Goal: Answer question/provide support: Share knowledge or assist other users

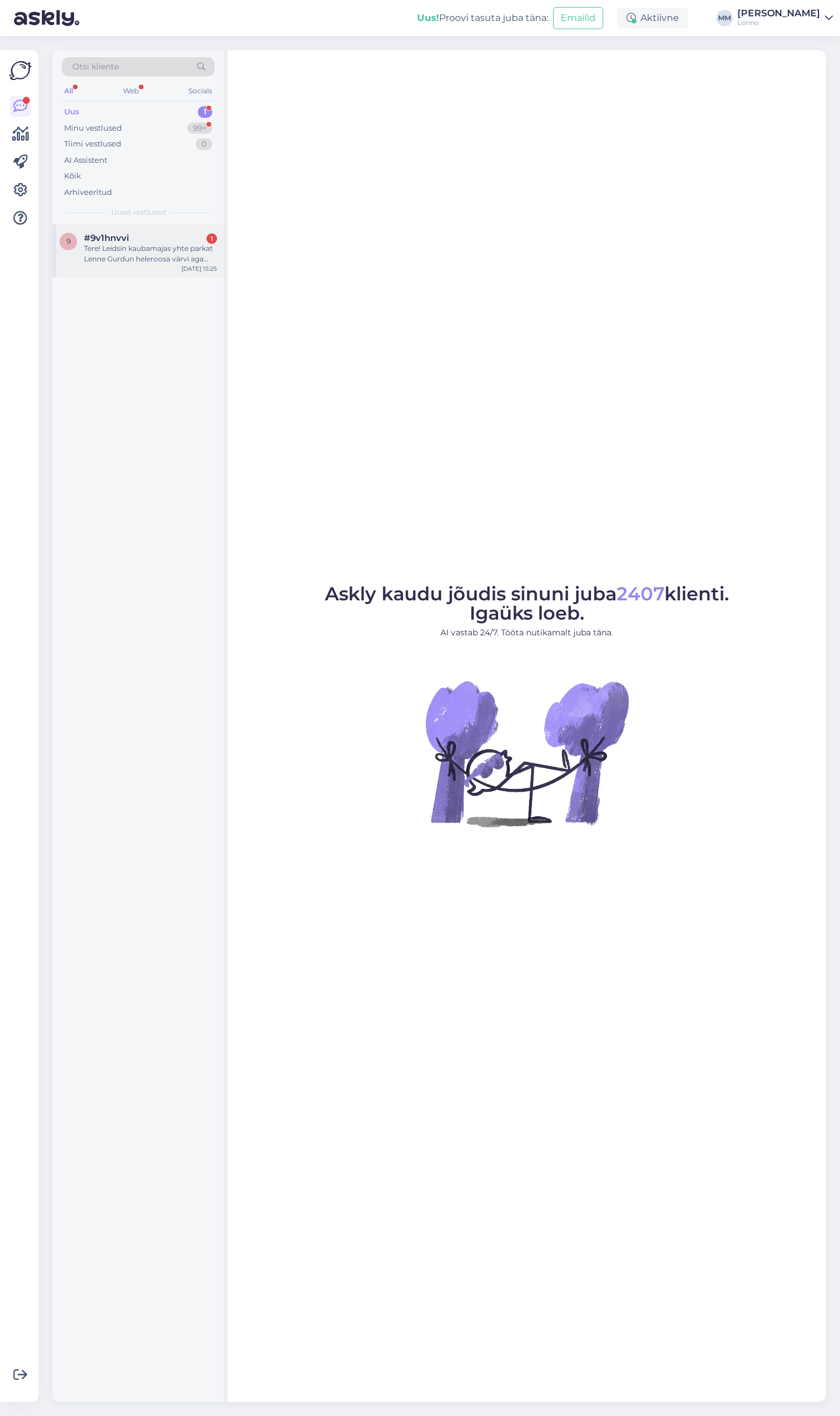
drag, startPoint x: 99, startPoint y: 239, endPoint x: 164, endPoint y: 295, distance: 85.8
click at [99, 240] on span "#9v1hnvvi" at bounding box center [106, 238] width 45 height 10
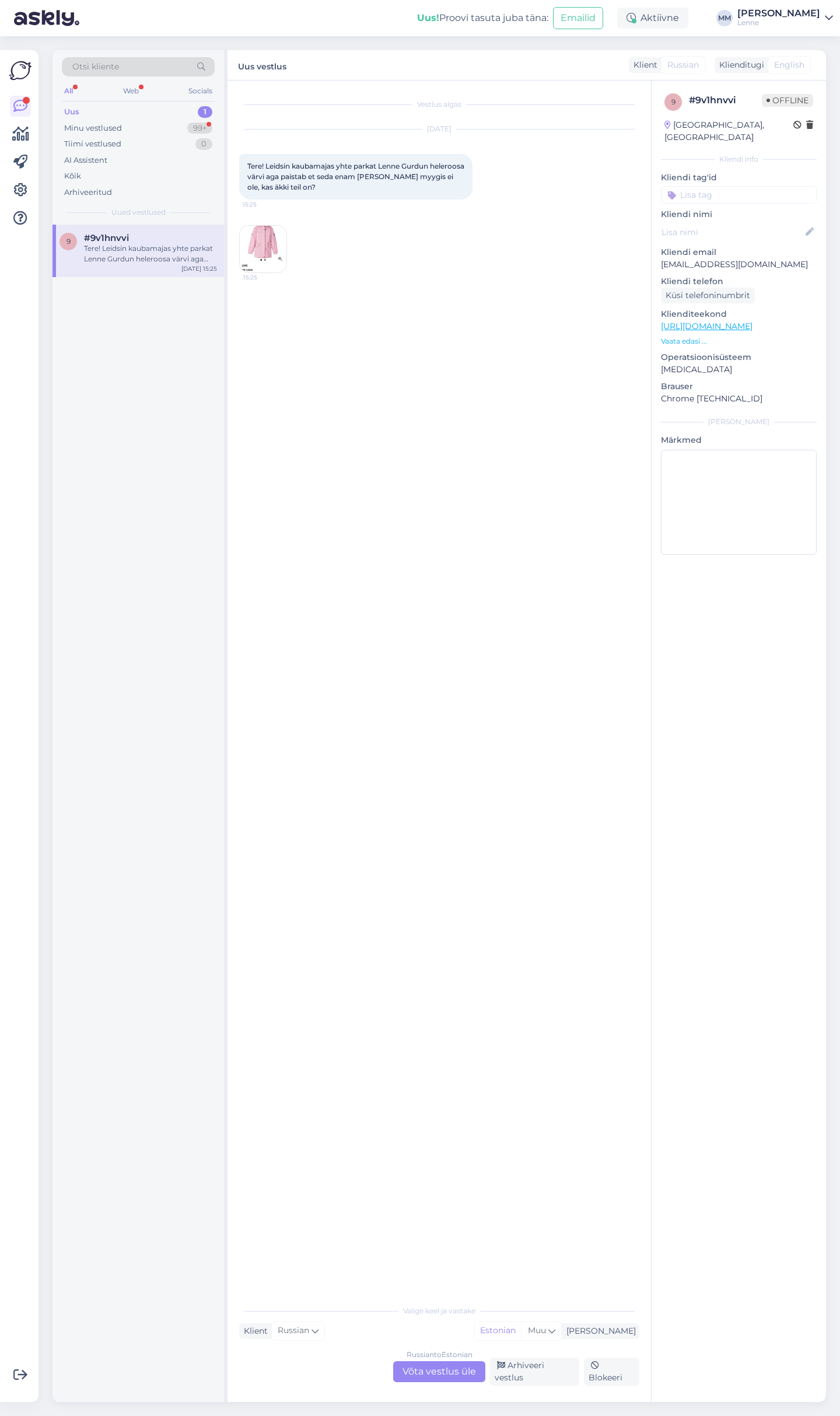
click at [260, 246] on img at bounding box center [263, 249] width 46 height 46
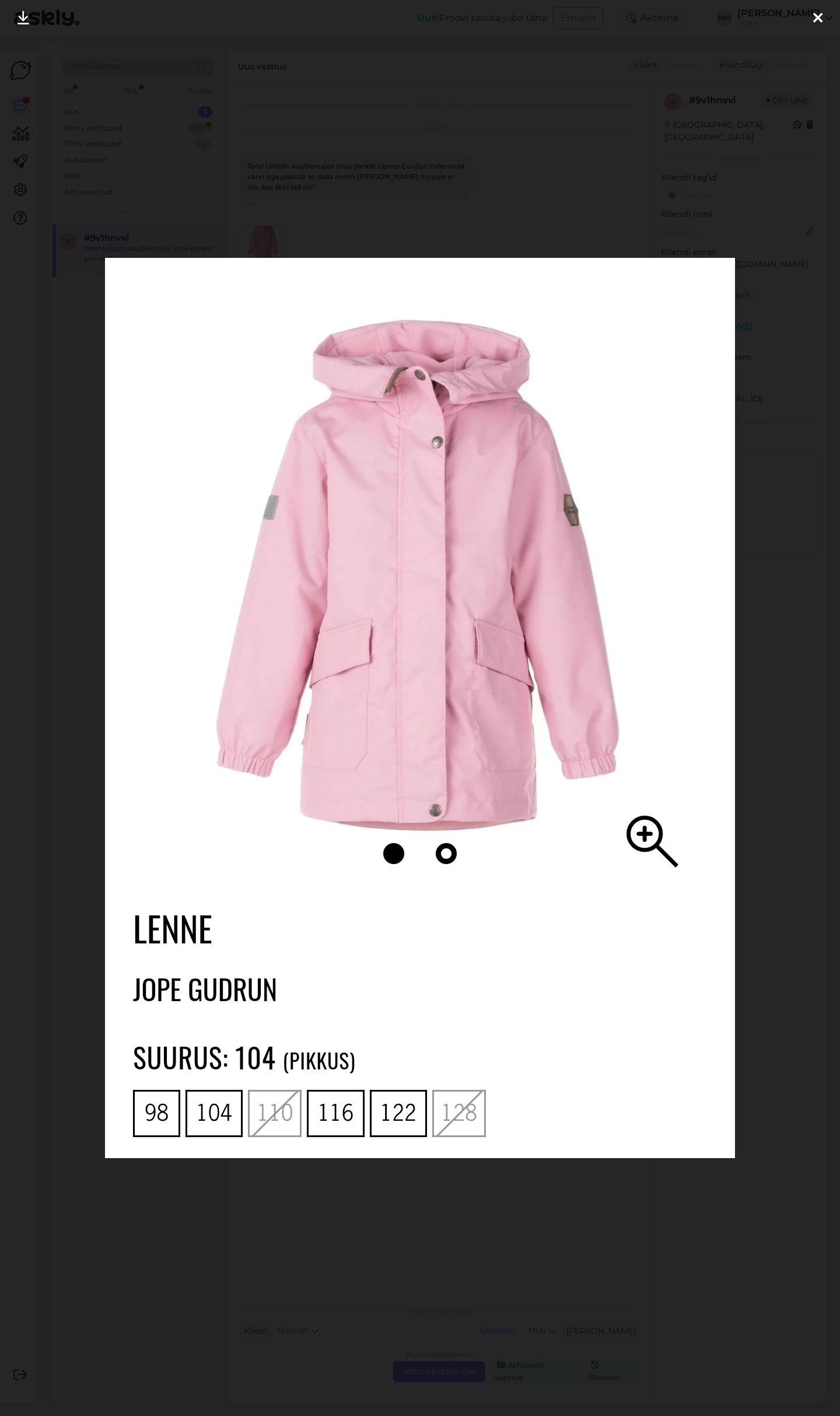
click at [811, 19] on div at bounding box center [817, 18] width 23 height 37
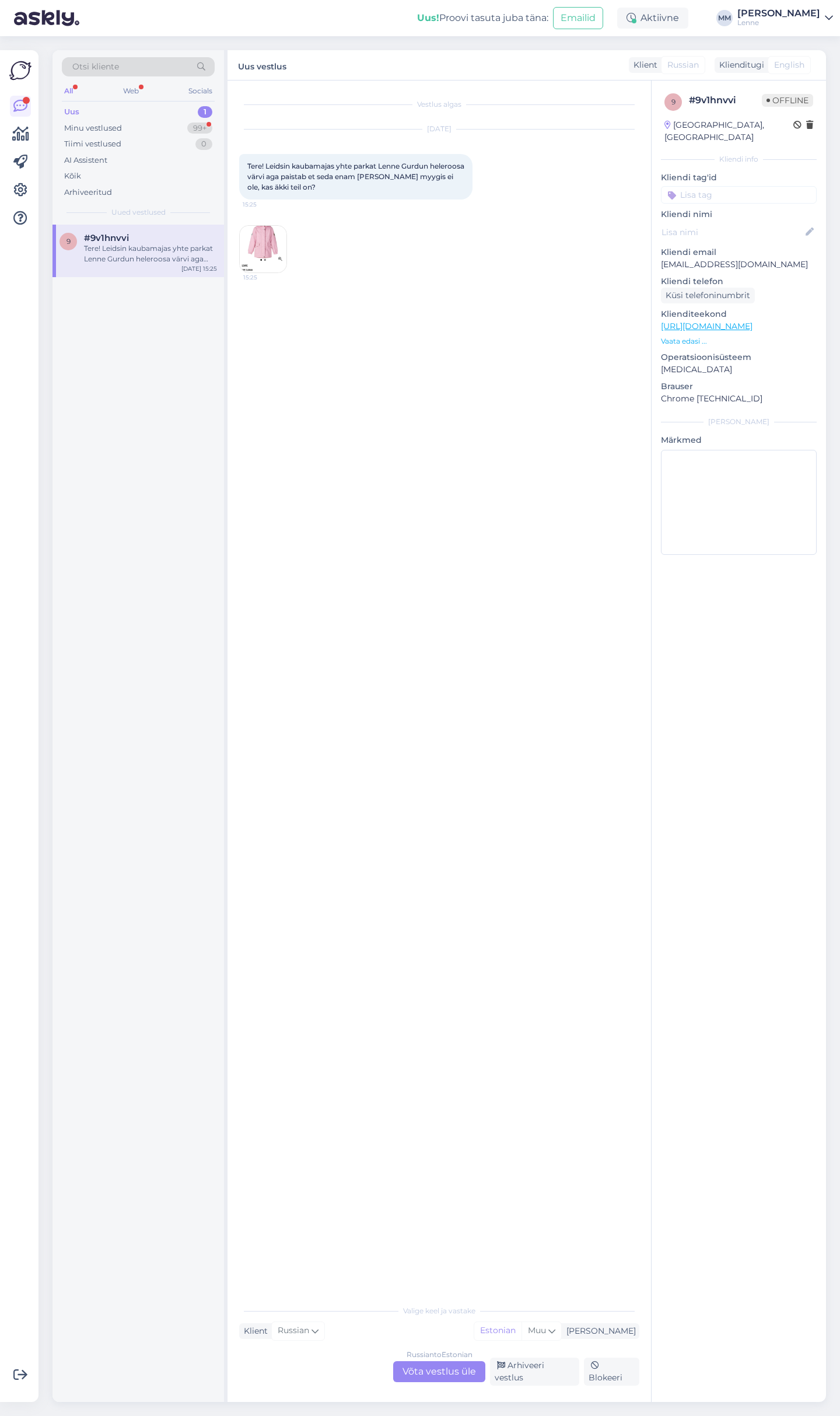
click at [272, 238] on img at bounding box center [263, 249] width 46 height 46
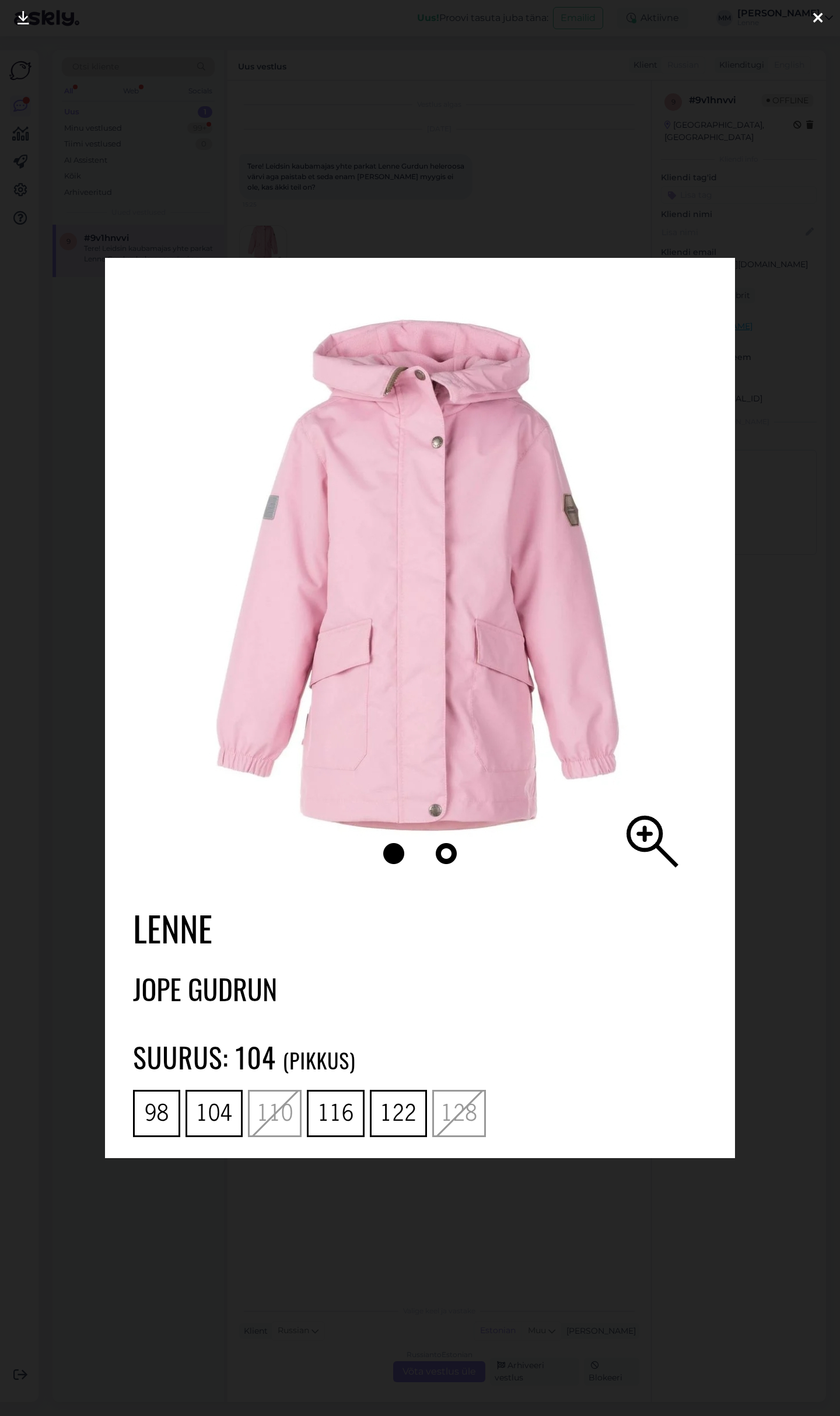
click at [811, 20] on div at bounding box center [817, 18] width 23 height 37
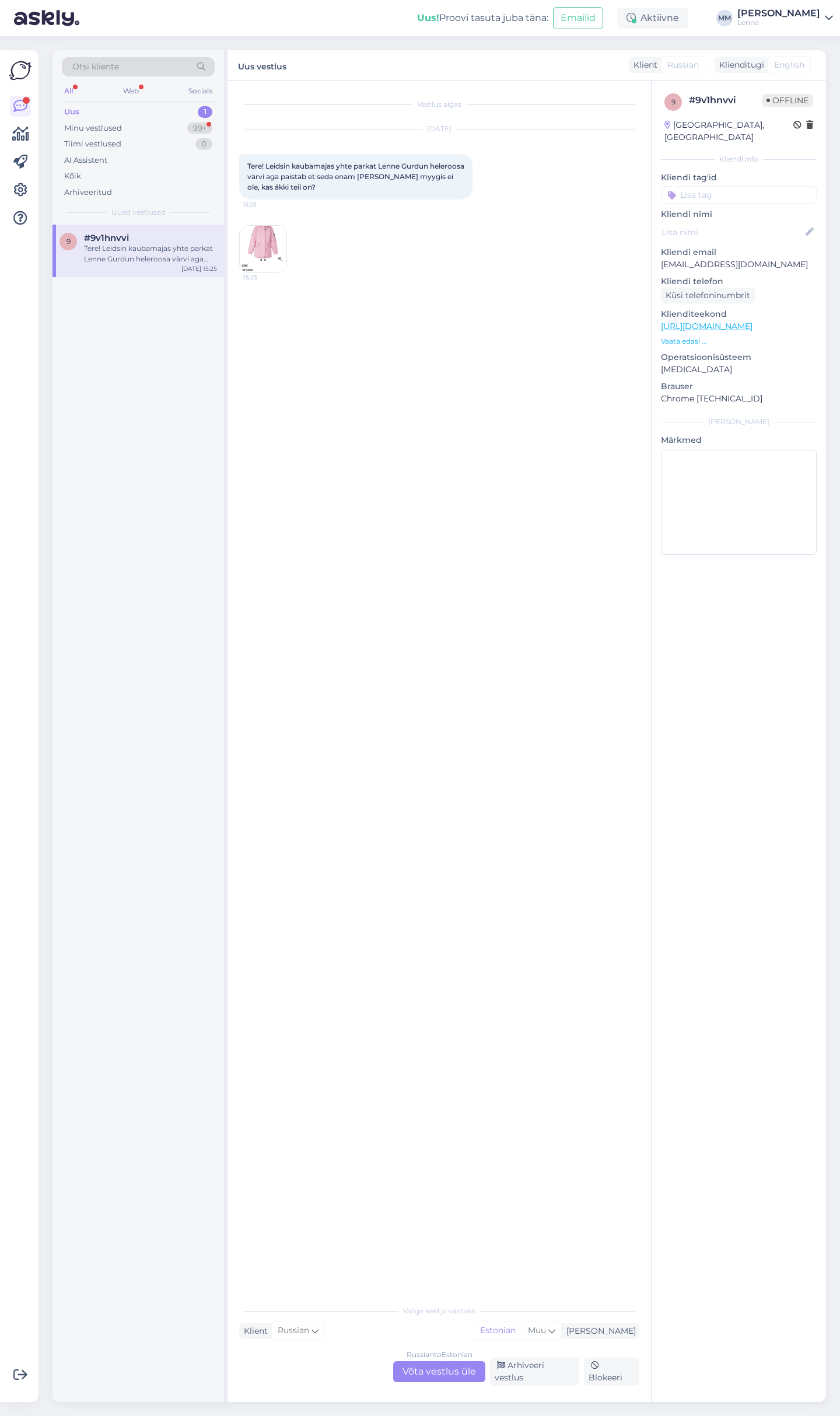
click at [249, 487] on div "Vestlus algas [DATE] Tere! Leidsin kaubamajas yhte parkat Lenne Gurdun heleroos…" at bounding box center [444, 690] width 410 height 1196
click at [425, 1374] on div "Russian to Estonian Võta vestlus üle" at bounding box center [439, 1371] width 92 height 21
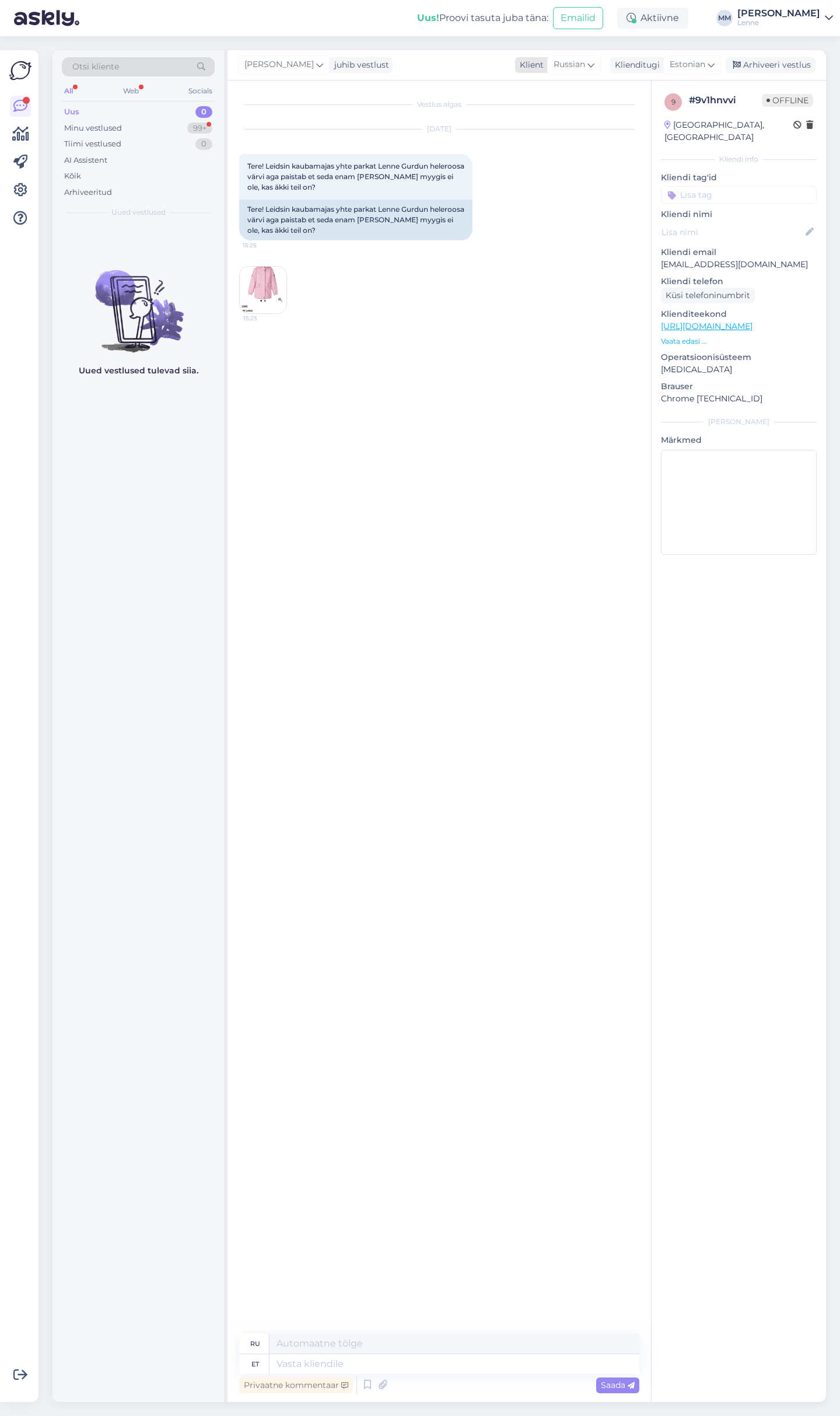
click at [581, 60] on span "Russian" at bounding box center [569, 64] width 31 height 13
type input "es"
click at [572, 136] on link "Estonian" at bounding box center [558, 135] width 129 height 19
click at [304, 1358] on textarea at bounding box center [439, 1361] width 400 height 25
click at [340, 1363] on textarea "Tere, kahjuks antu dtooni meil E-poes enam alles ei ole." at bounding box center [439, 1361] width 400 height 25
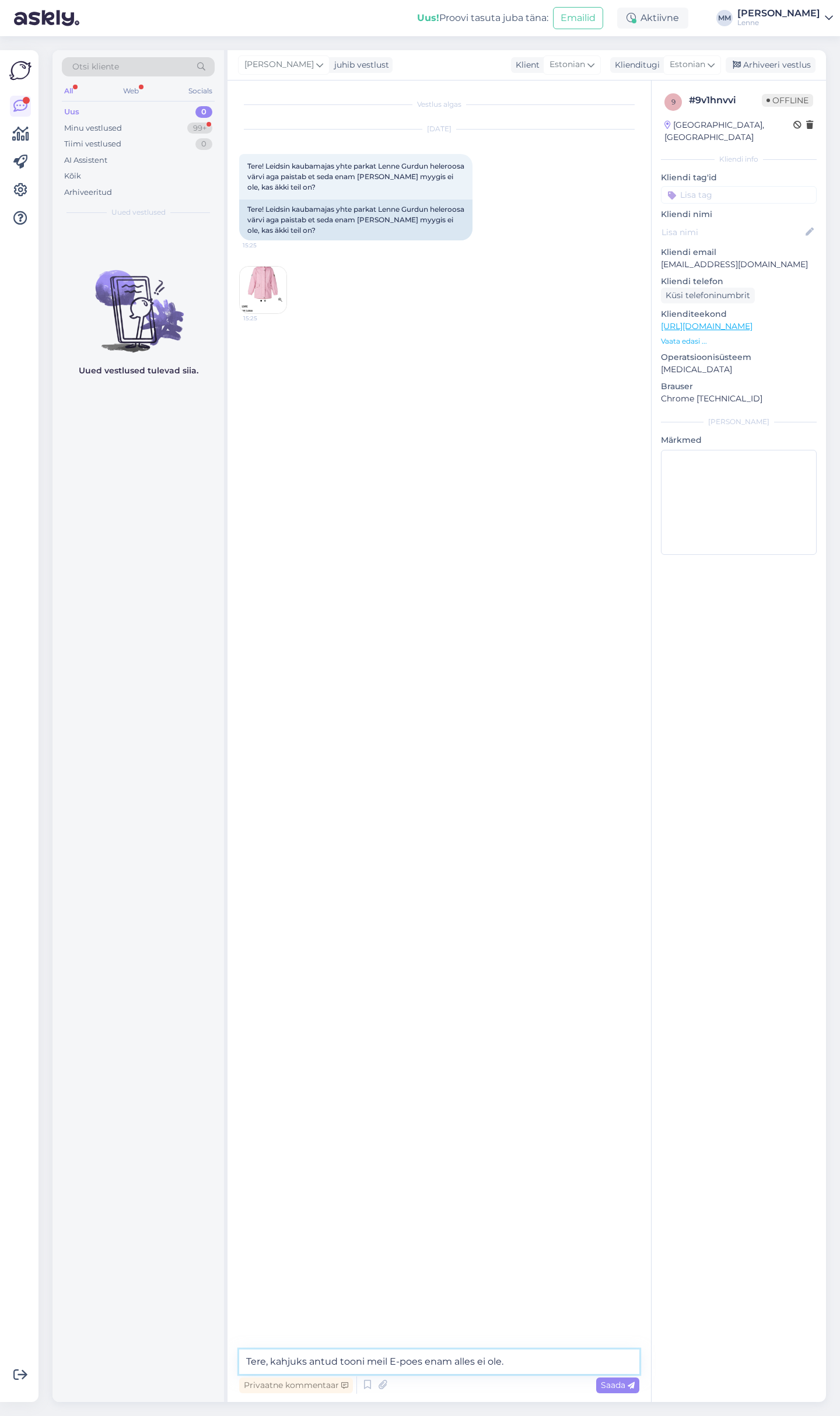
type textarea "Tere, kahjuks antud tooni meil E-poes enam alles ei ole."
click at [543, 1375] on div "Privaatne kommentaar Saada" at bounding box center [439, 1385] width 400 height 22
click at [543, 1361] on textarea "Tere, kahjuks antud tooni meil E-poes enam alles ei ole." at bounding box center [439, 1361] width 400 height 25
click at [333, 1356] on textarea at bounding box center [439, 1361] width 400 height 25
paste textarea "[URL][DOMAIN_NAME]"
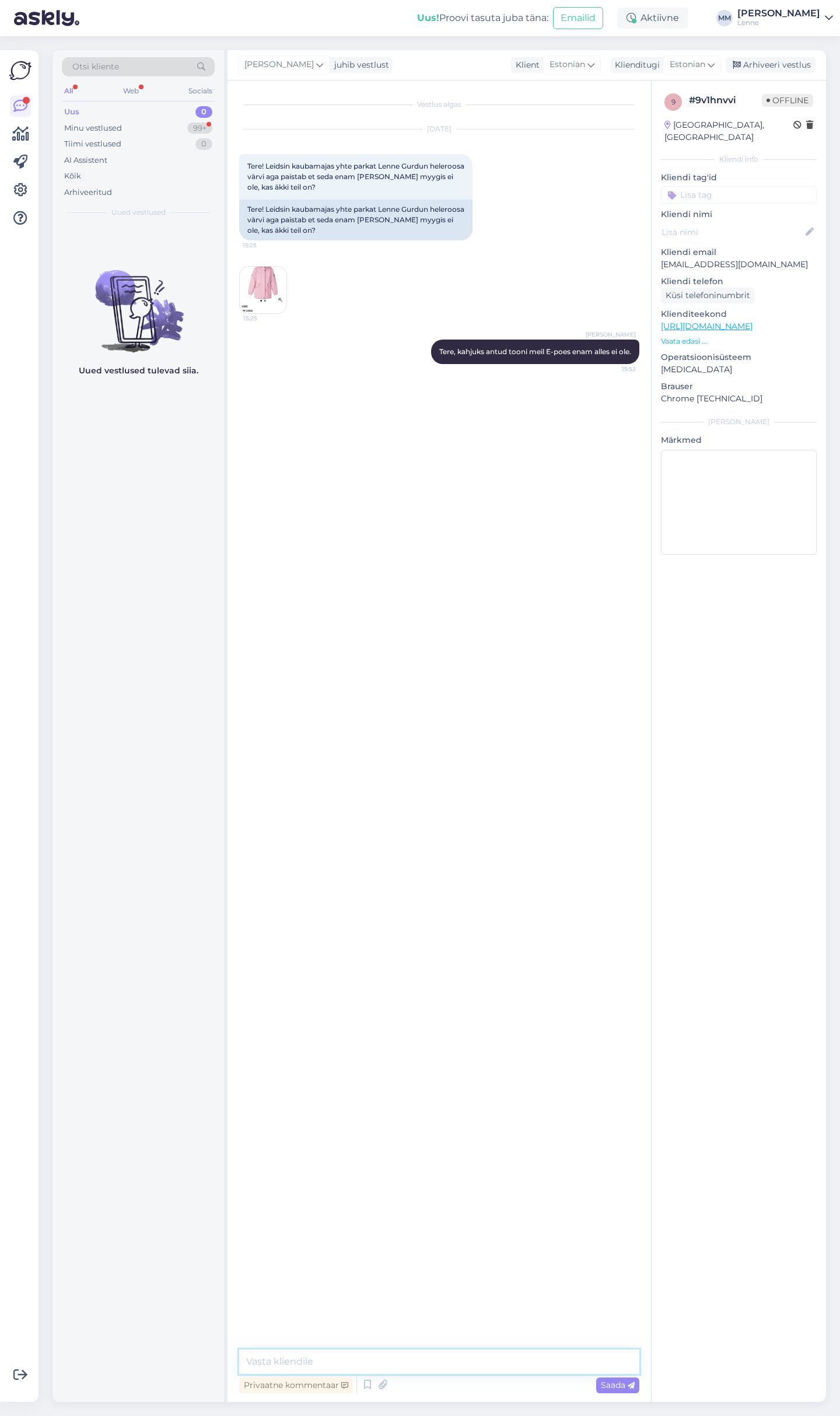
type textarea "[URL][DOMAIN_NAME]"
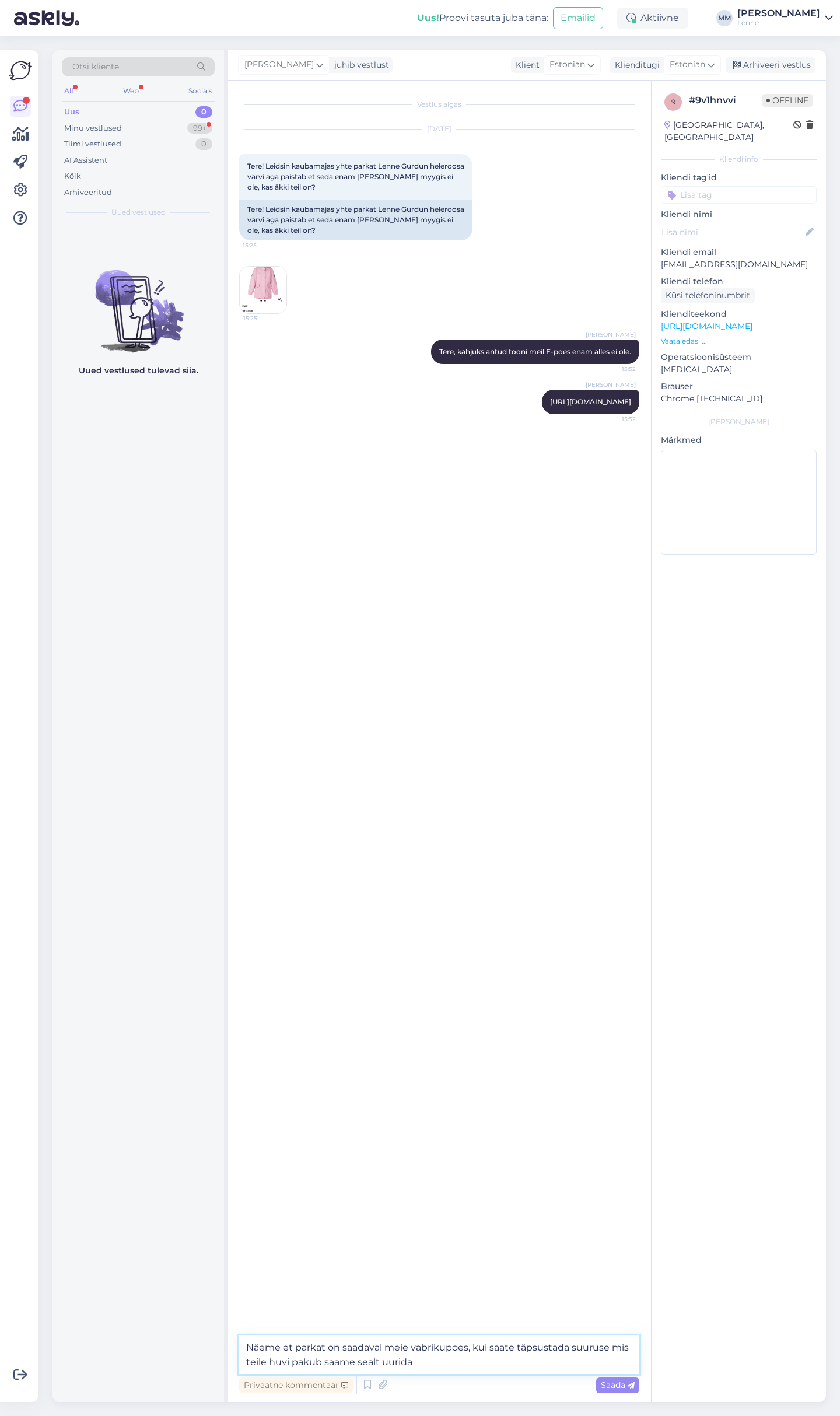
type textarea "Näeme et parkat on saadaval meie vabrikupoes, kui saate täpsustada suuruse mis …"
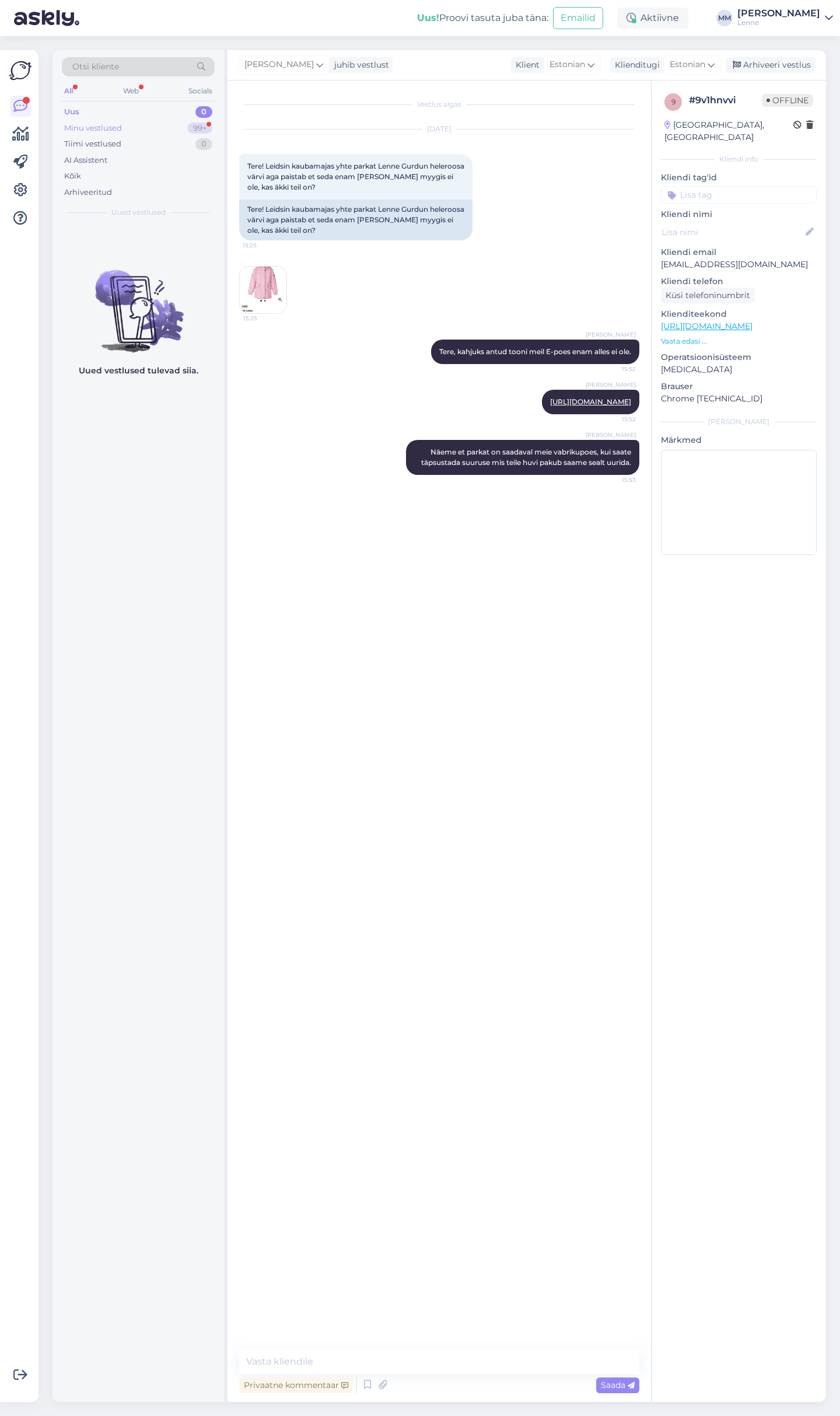
click at [139, 128] on div "Minu vestlused 99+" at bounding box center [138, 129] width 152 height 16
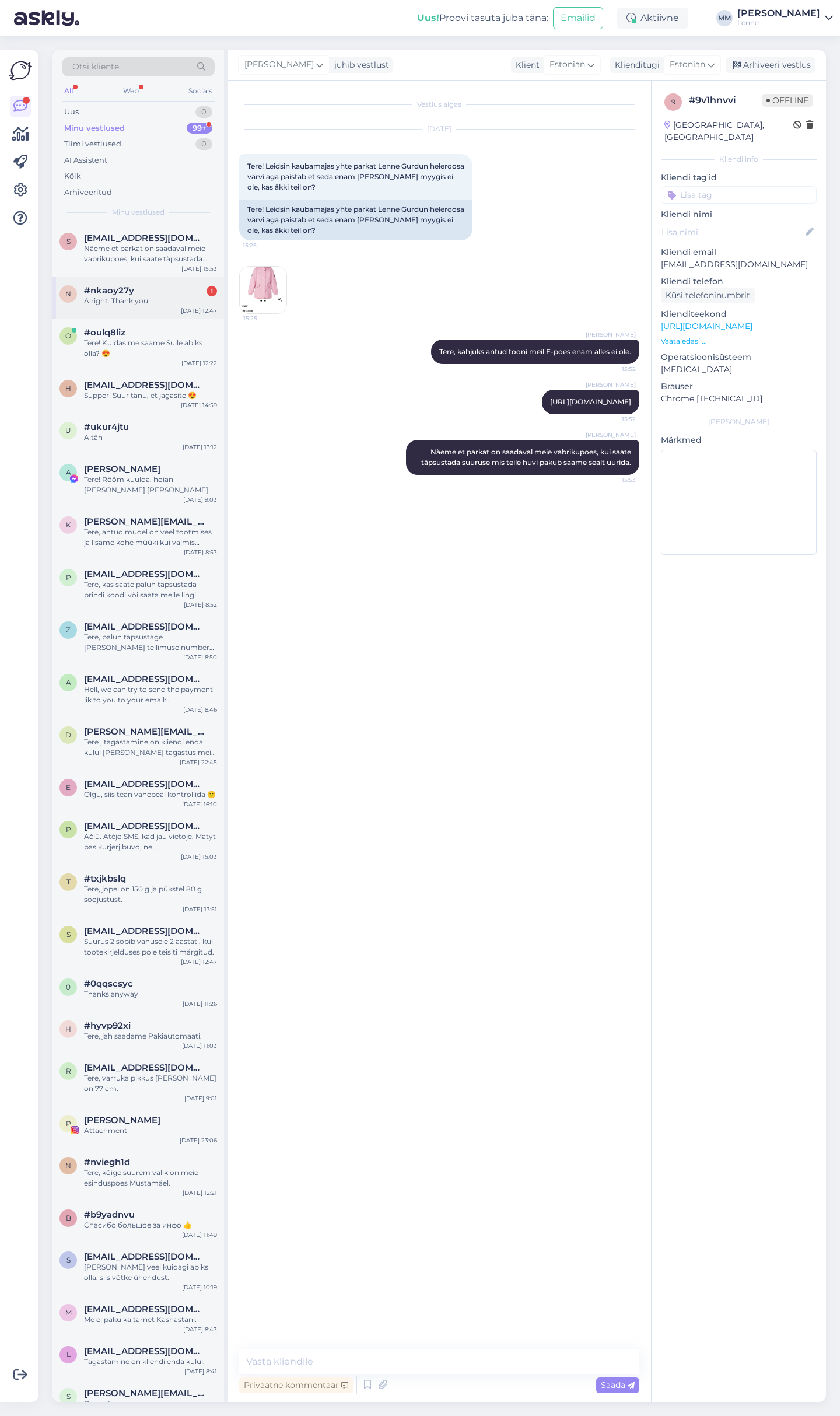
click at [155, 308] on div "n #nkaoy27y 1 Alright. Thank you [DATE] 12:47" at bounding box center [138, 298] width 171 height 42
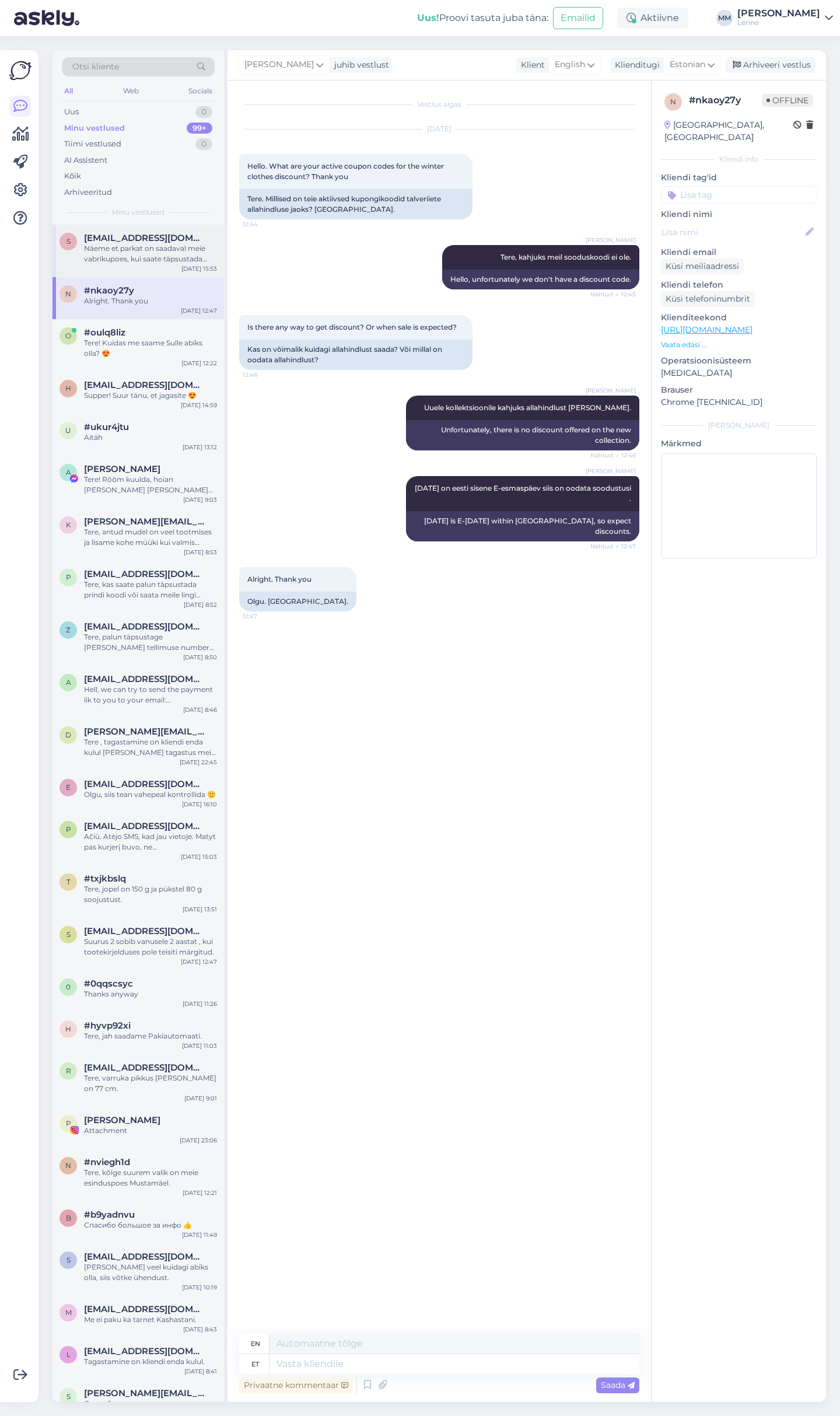
click at [136, 245] on div "Näeme et parkat on saadaval meie vabrikupoes, kui saate täpsustada suuruse mis …" at bounding box center [150, 253] width 133 height 21
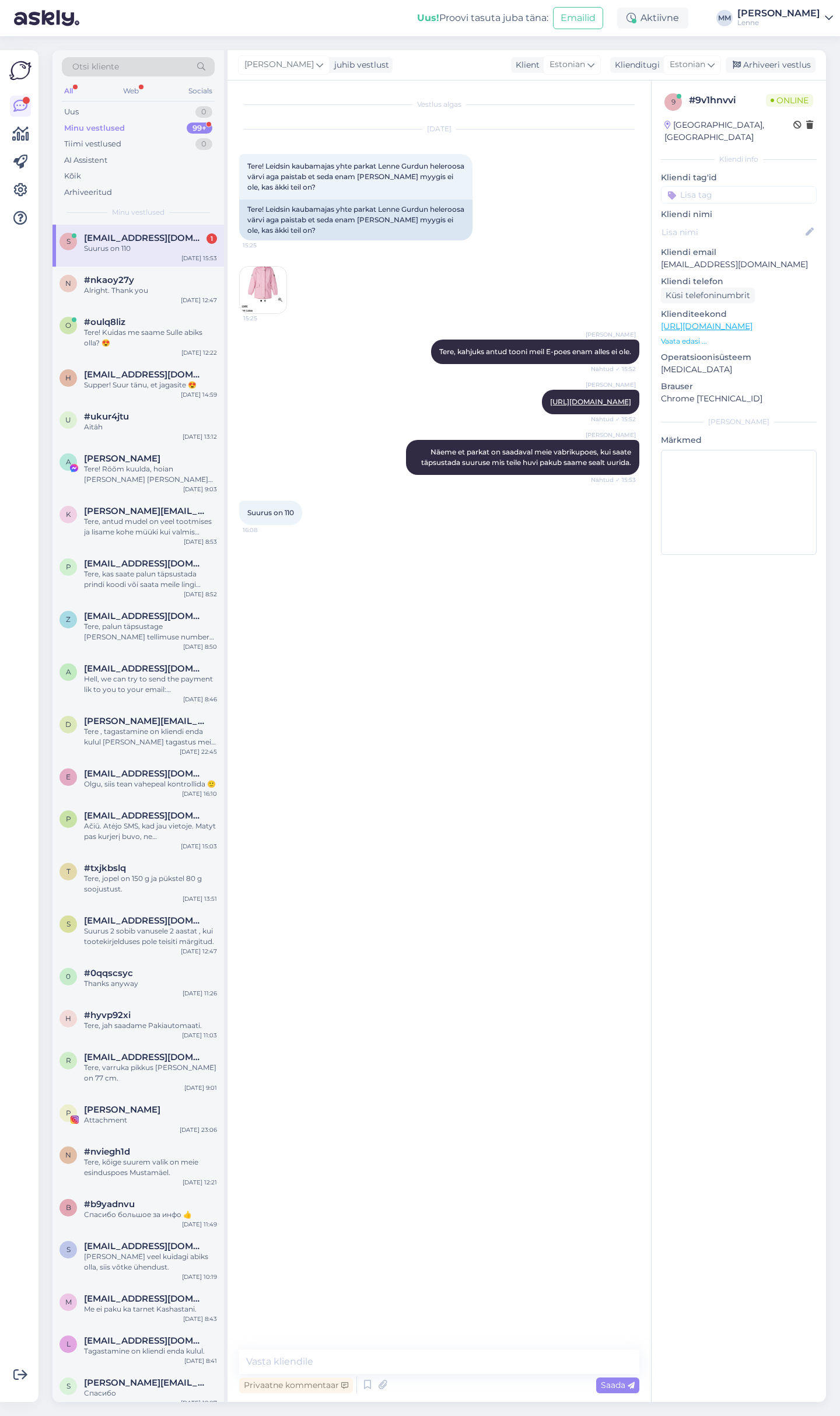
click at [42, 787] on div "Võimalused Veendu, et Askly loob sulle väärtust. Sulge Ühenda FB ja IG sõnumid …" at bounding box center [22, 725] width 46 height 1379
click at [298, 1361] on textarea at bounding box center [439, 1361] width 400 height 25
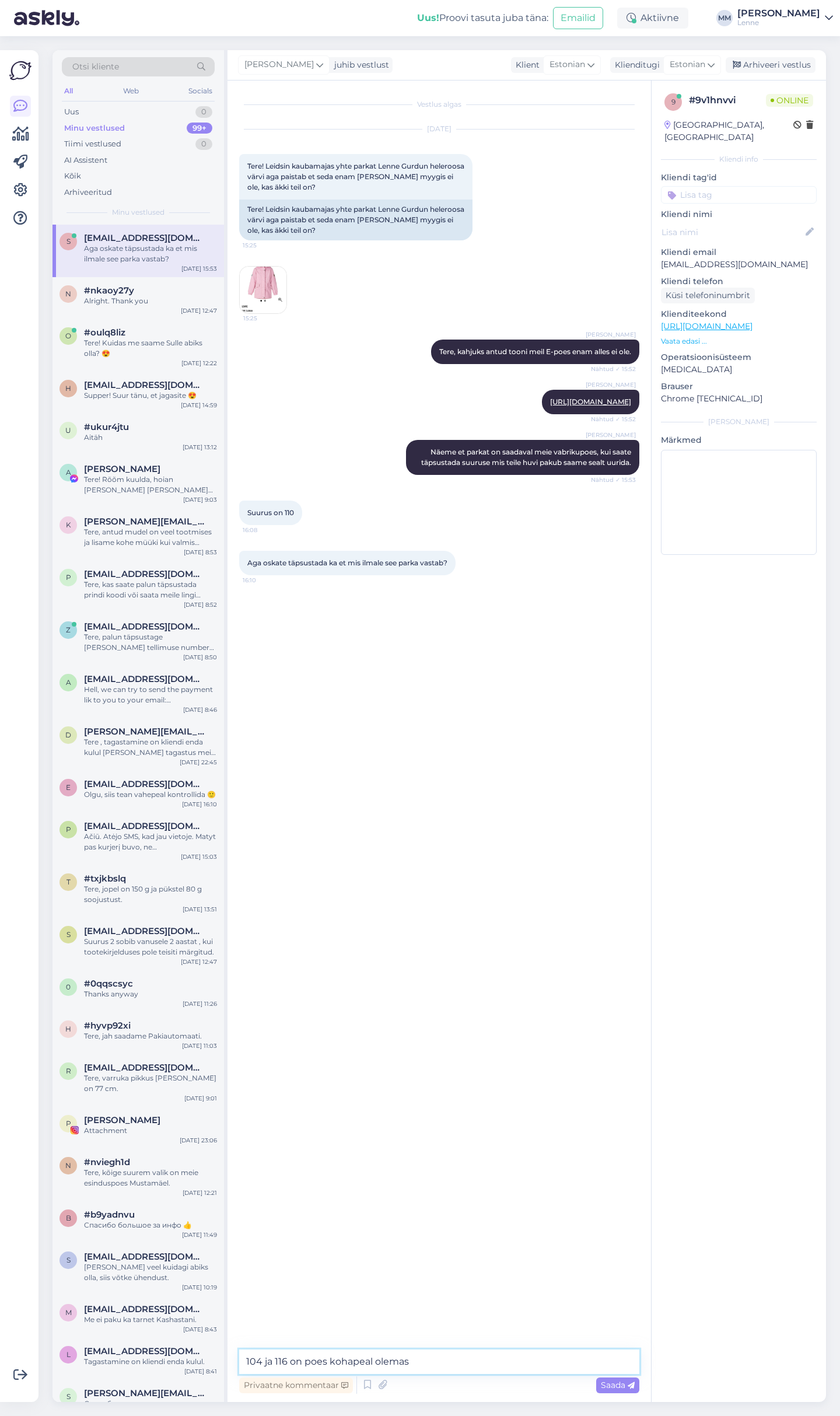
type textarea "104 ja 116 on poes kohapeal olemas."
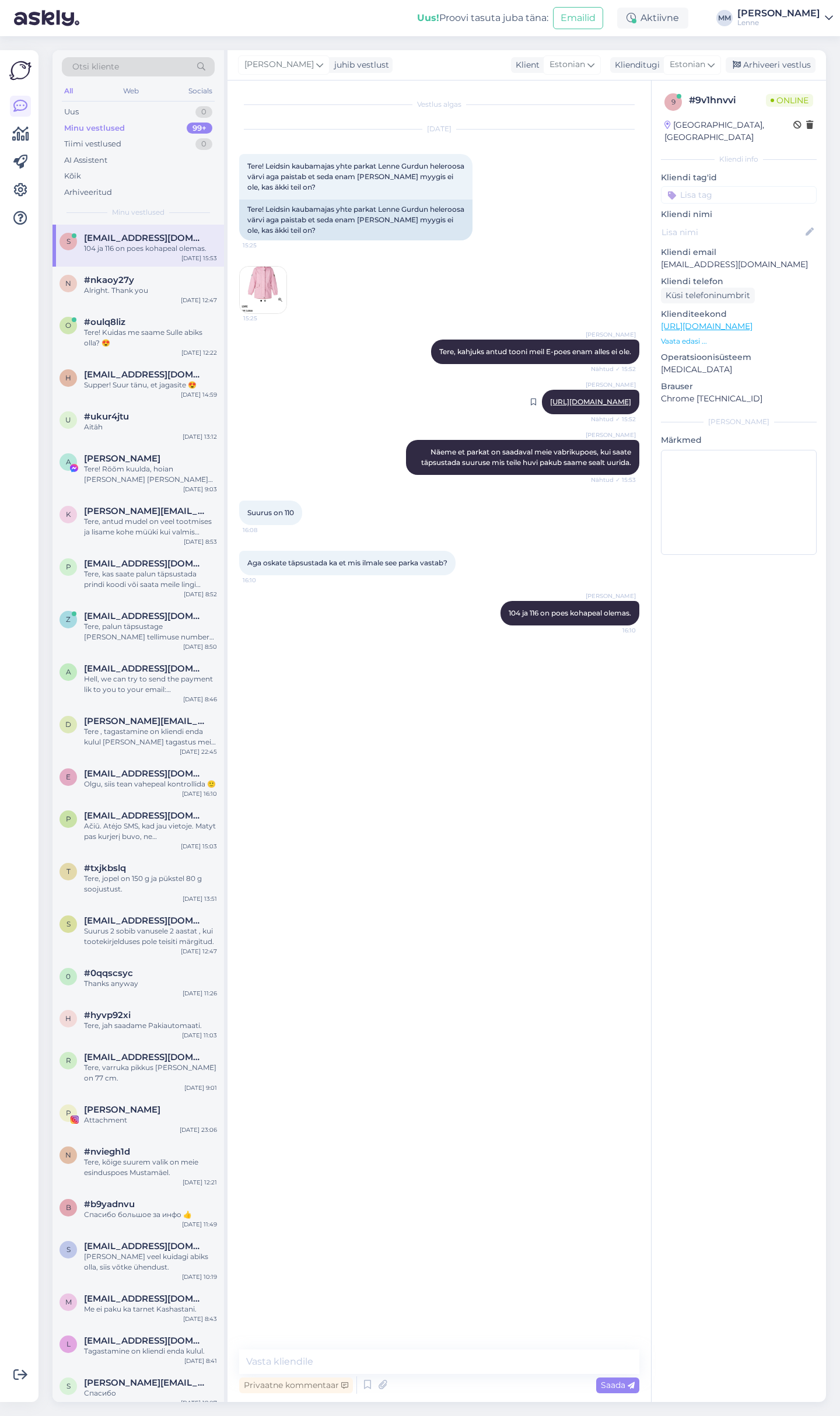
click at [550, 401] on link "[URL][DOMAIN_NAME]" at bounding box center [590, 401] width 81 height 9
click at [358, 1360] on textarea at bounding box center [439, 1361] width 400 height 25
type textarea "Parka on kahe tärniga ja sobib 0...+10 C kraadidega kandmiseks."
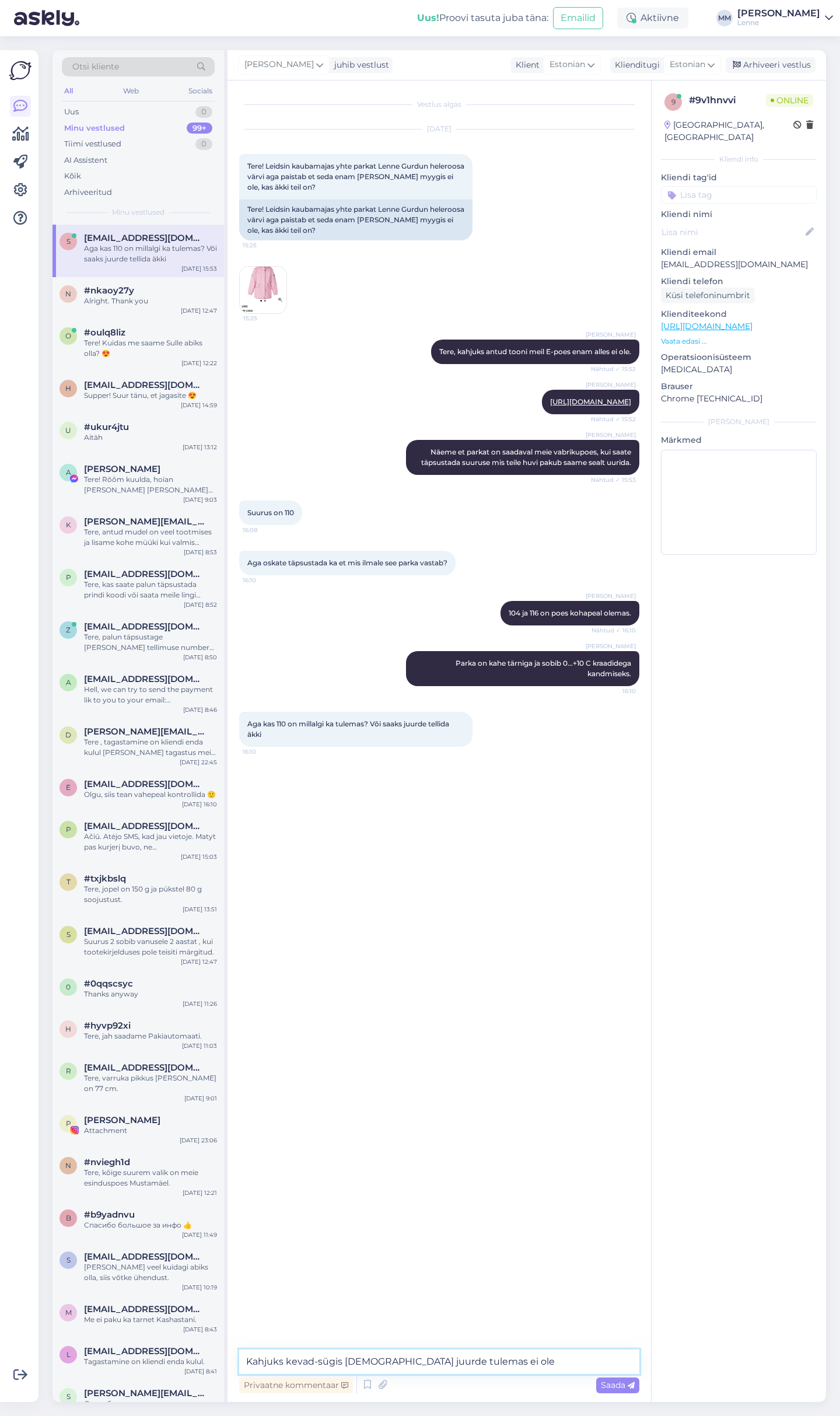
type textarea "Kahjuks kevad-sügis [DEMOGRAPHIC_DATA] juurde tulemas ei ole."
type textarea "Uus kollektsioon saabub uuel aastal alles."
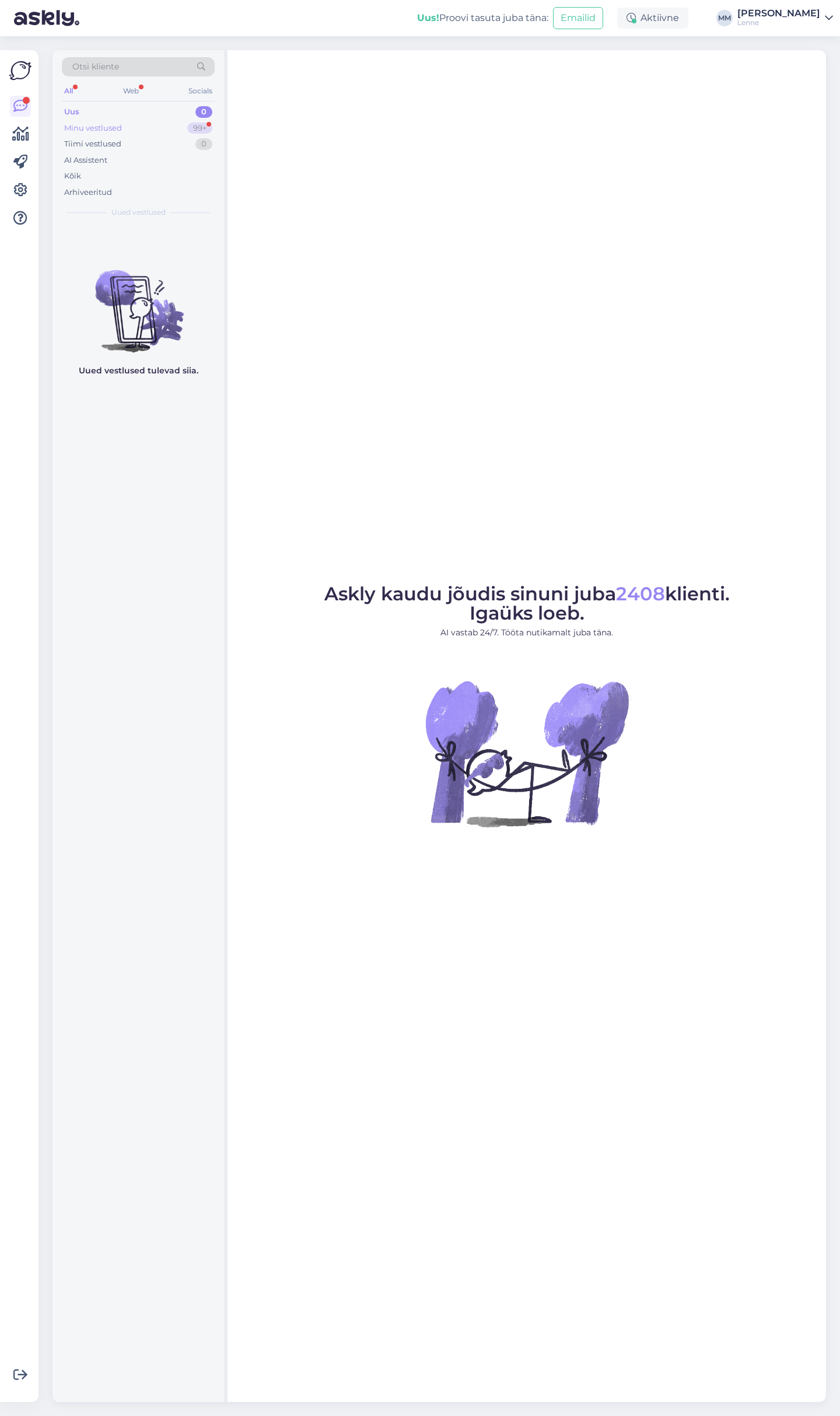
click at [166, 129] on div "Minu vestlused 99+" at bounding box center [138, 129] width 152 height 16
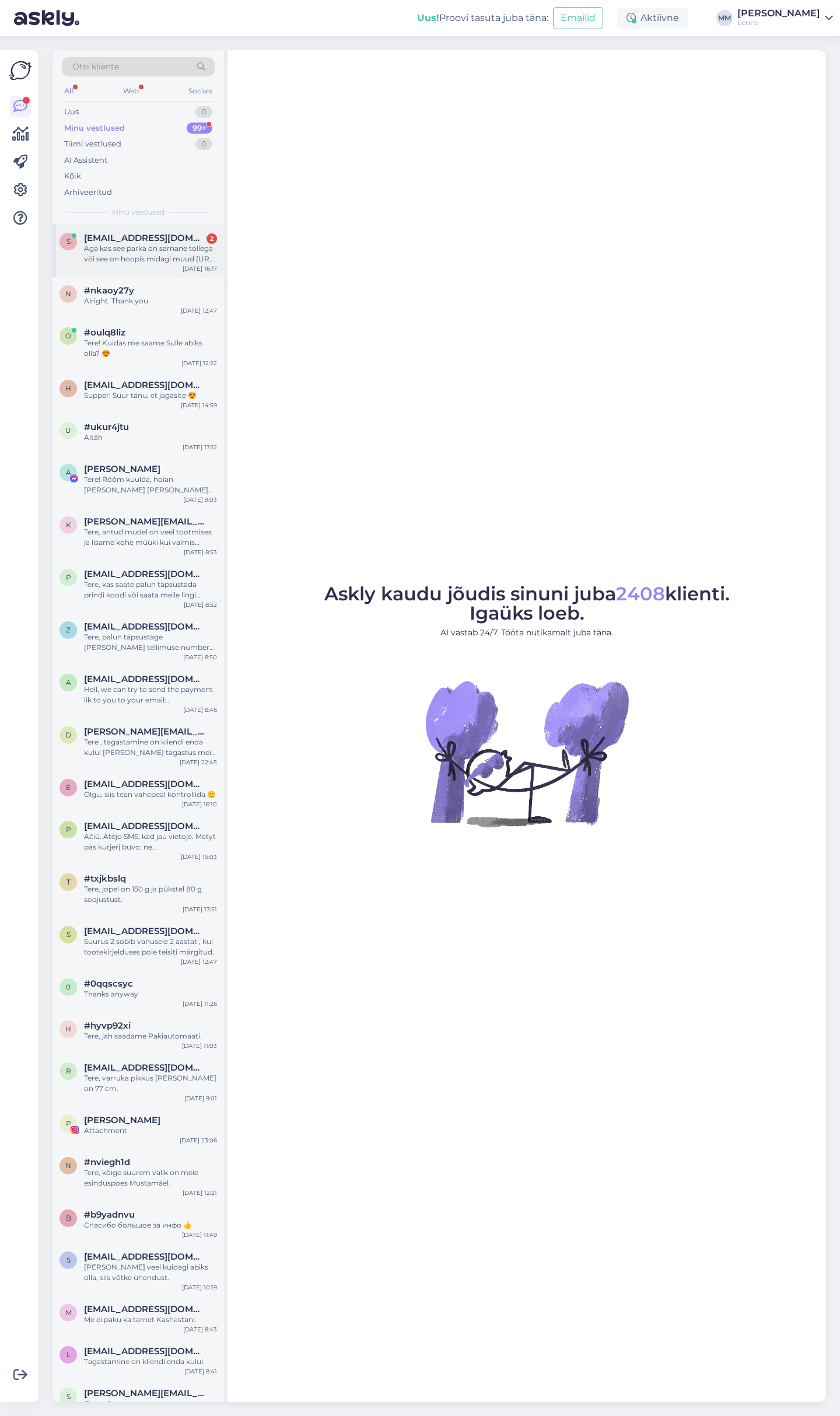
click at [167, 248] on div "Aga kas see parka on sarnane tollega või see on hoopis midagi muud https://lenn…" at bounding box center [150, 253] width 133 height 21
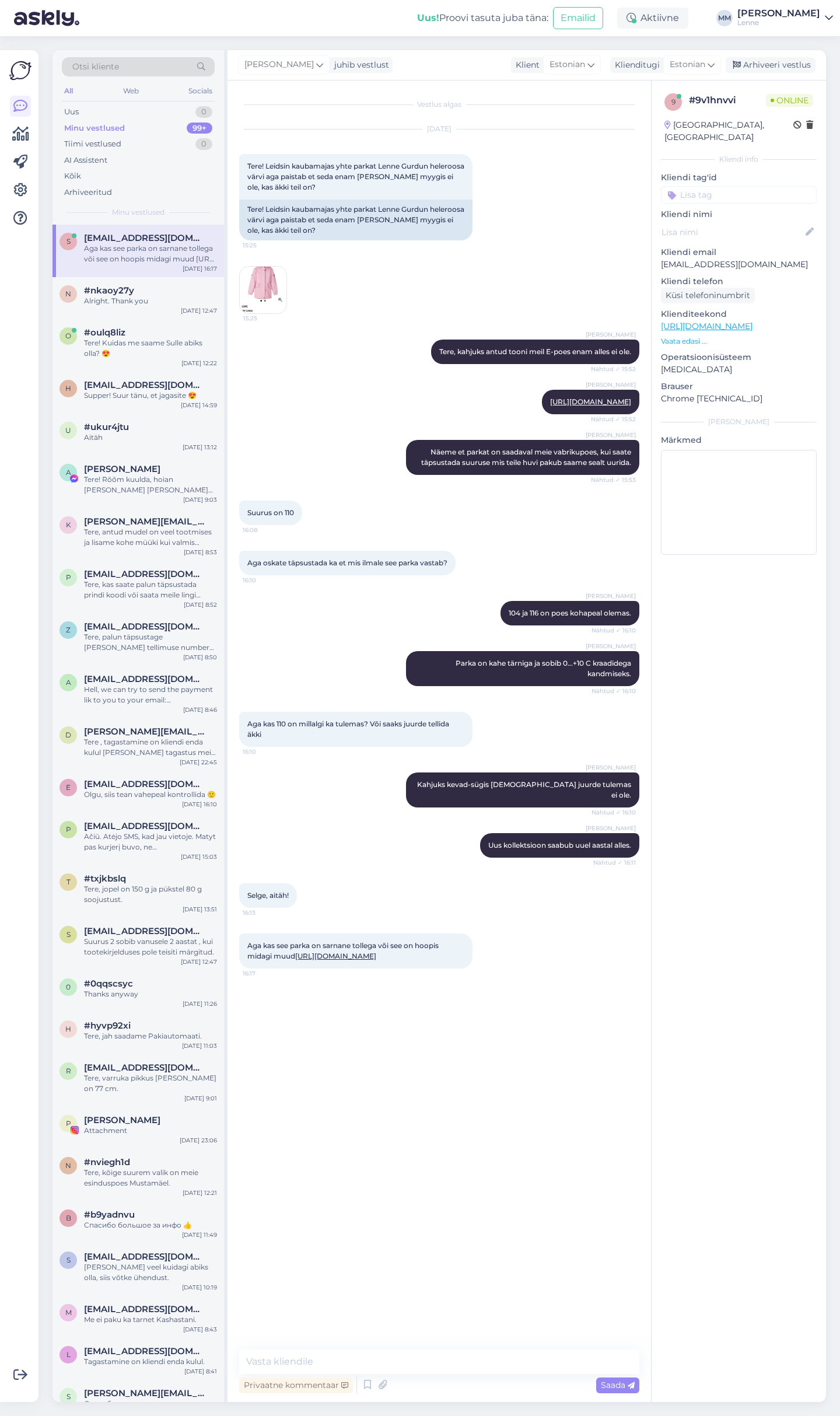
click at [363, 952] on link "https://lenne.ee/mudel/25229a-258/" at bounding box center [336, 956] width 81 height 9
click at [344, 1358] on textarea at bounding box center [439, 1361] width 400 height 25
type textarea "See parka on ilma soojustuseta, mudel ise on sama."
click at [316, 1363] on textarea at bounding box center [439, 1361] width 400 height 25
